Goal: Find specific page/section: Find specific page/section

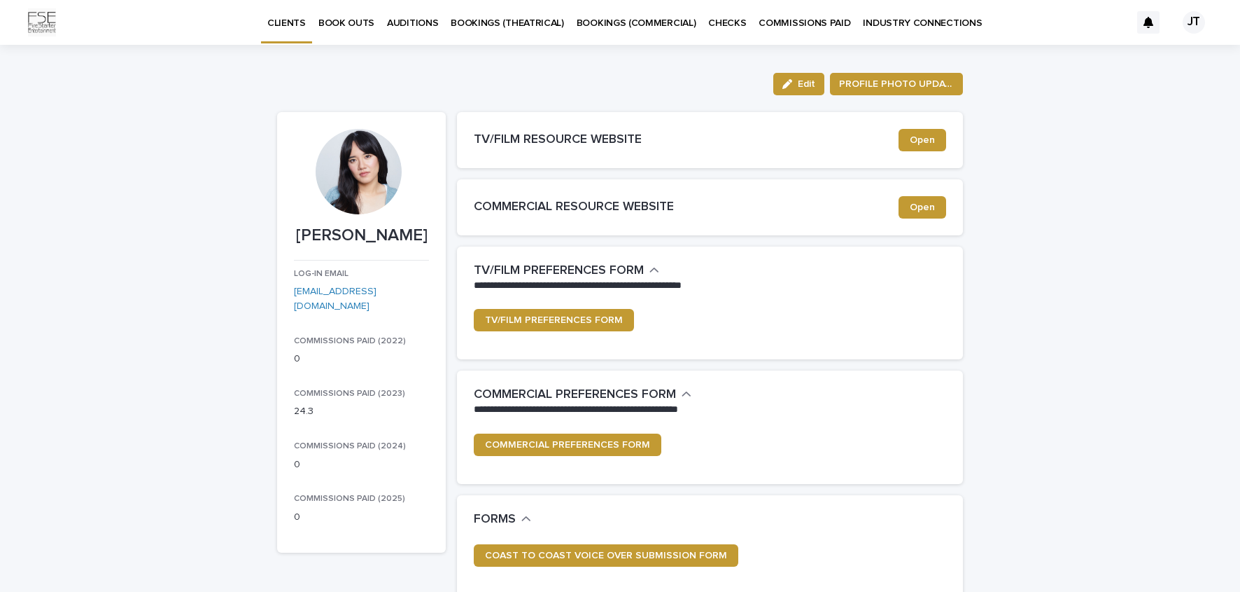
scroll to position [3, 0]
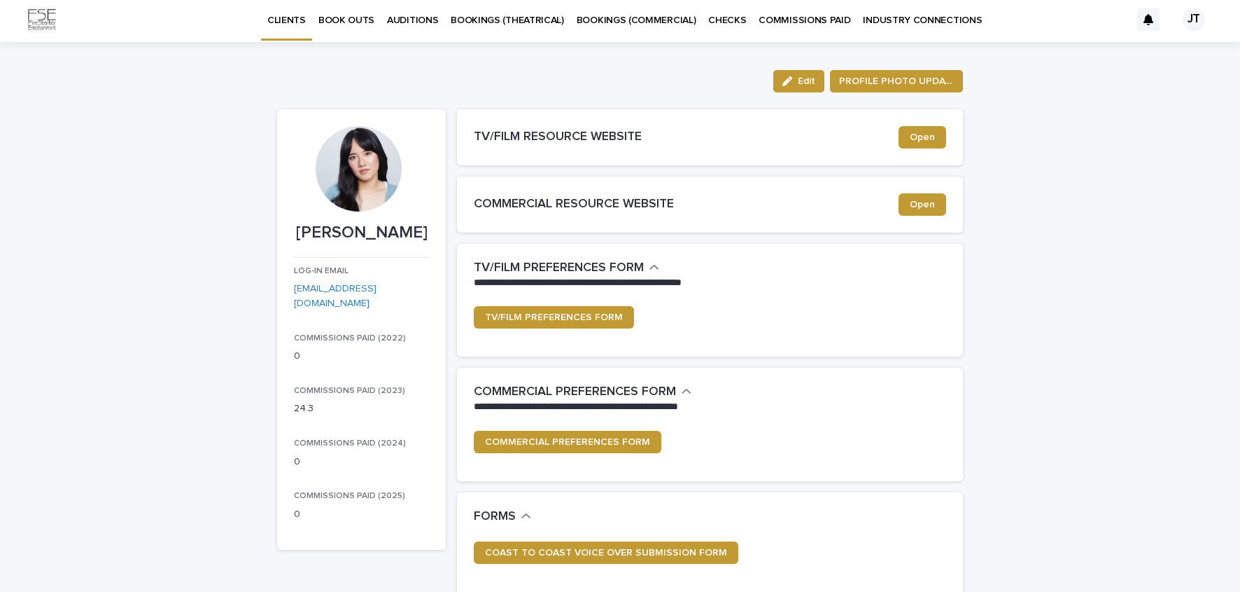
click at [501, 21] on p "BOOKINGS (THEATRICAL)" at bounding box center [507, 11] width 113 height 29
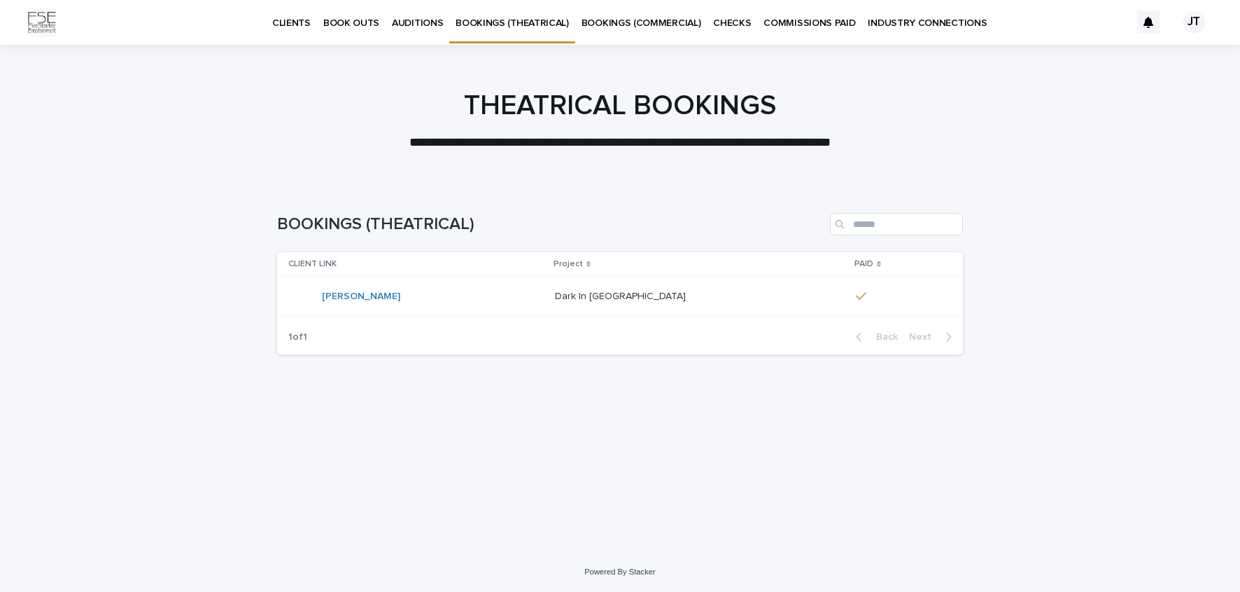
click at [603, 32] on link "BOOKINGS (COMMERCIAL)" at bounding box center [641, 21] width 132 height 43
